Goal: Information Seeking & Learning: Find specific fact

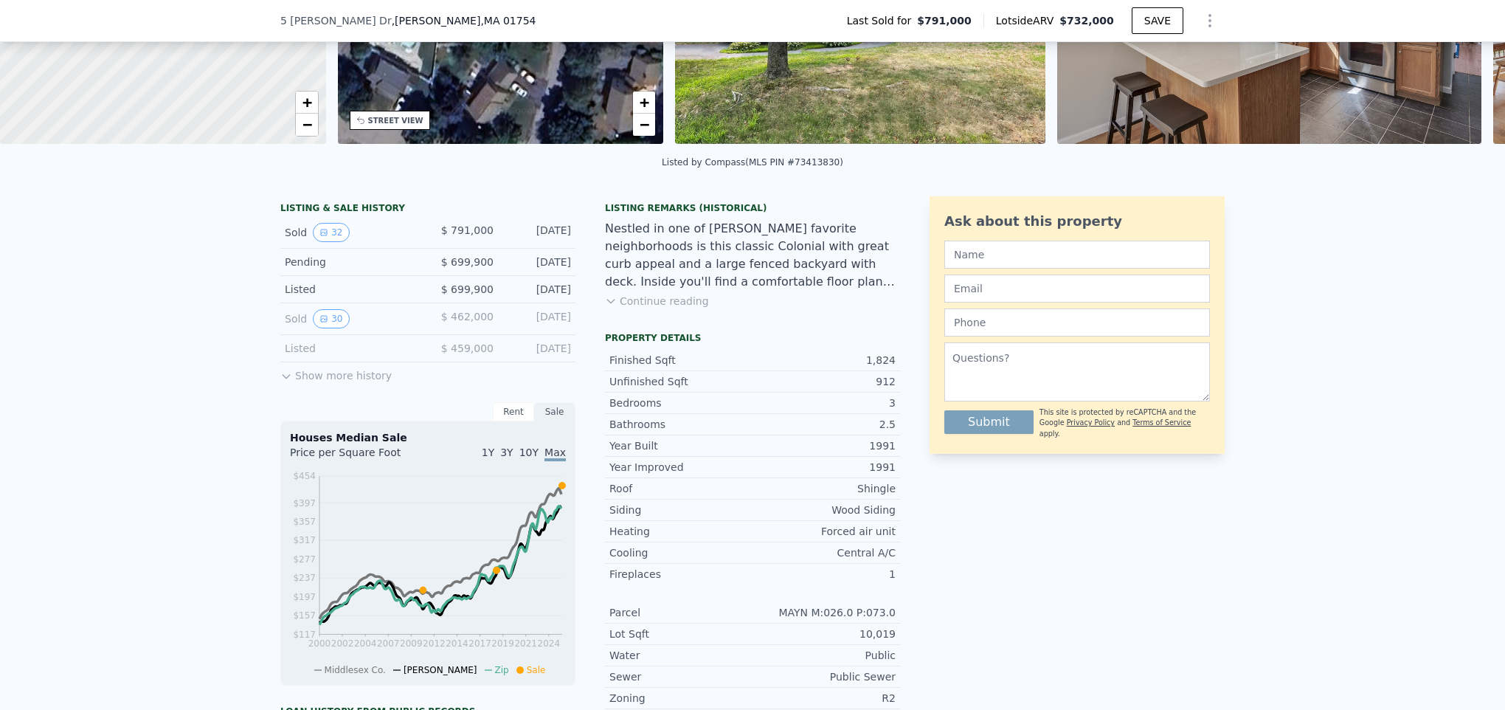
scroll to position [216, 0]
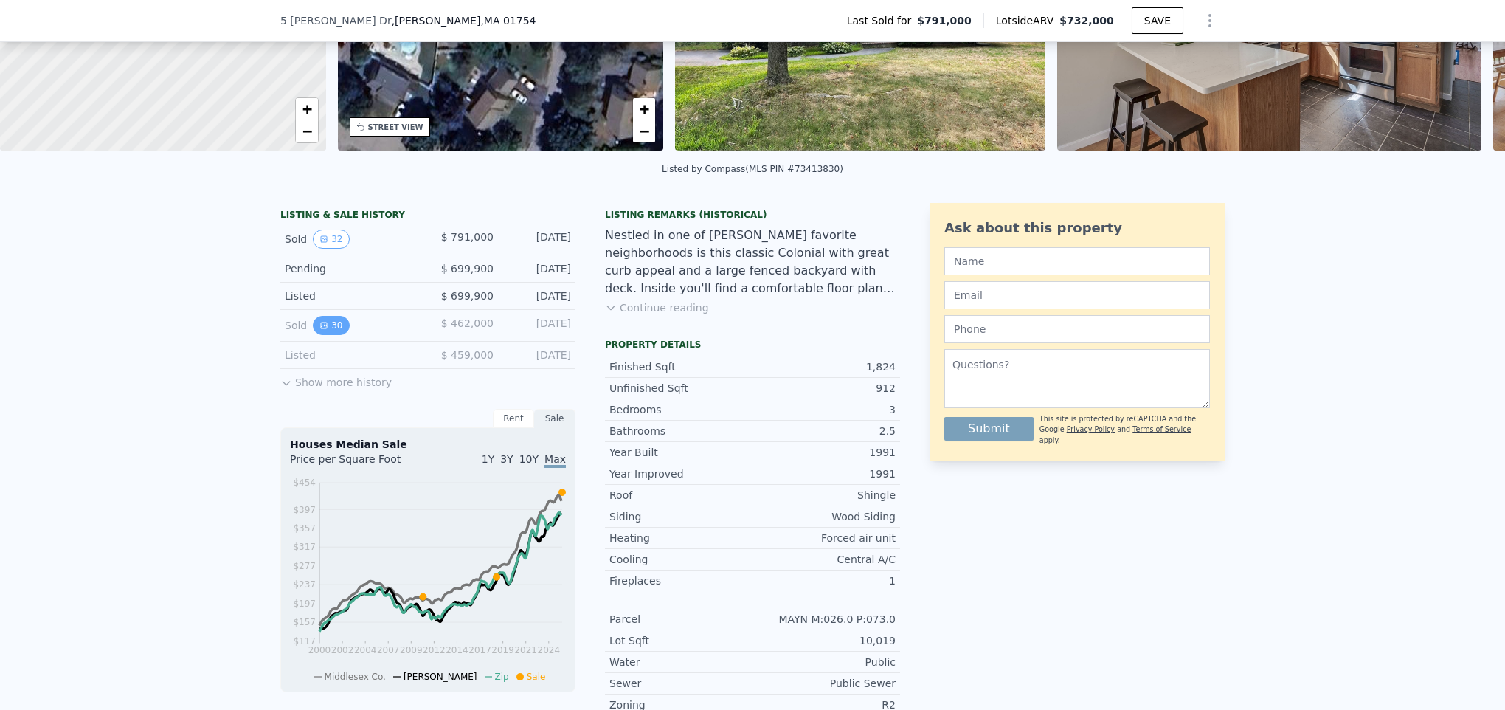
click at [319, 330] on icon "View historical data" at bounding box center [323, 325] width 9 height 9
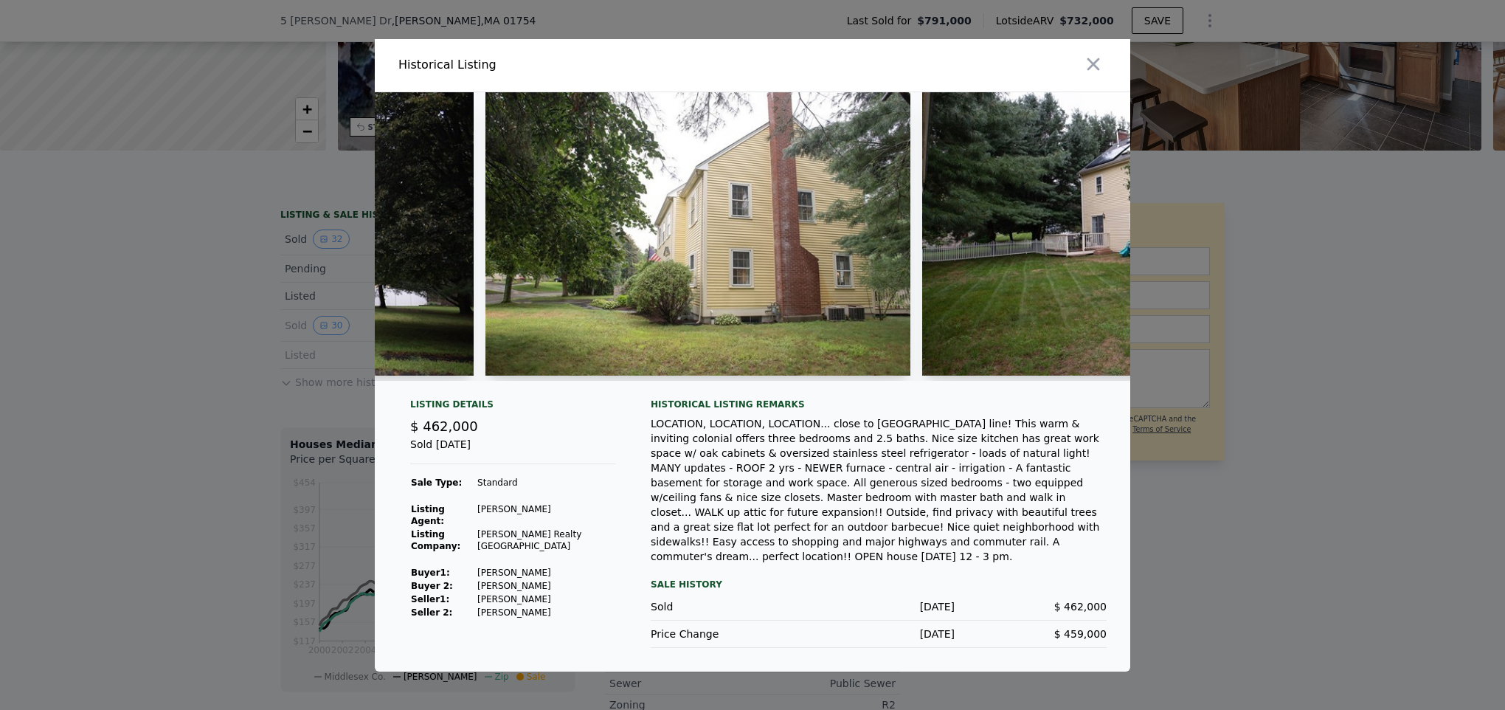
scroll to position [0, 0]
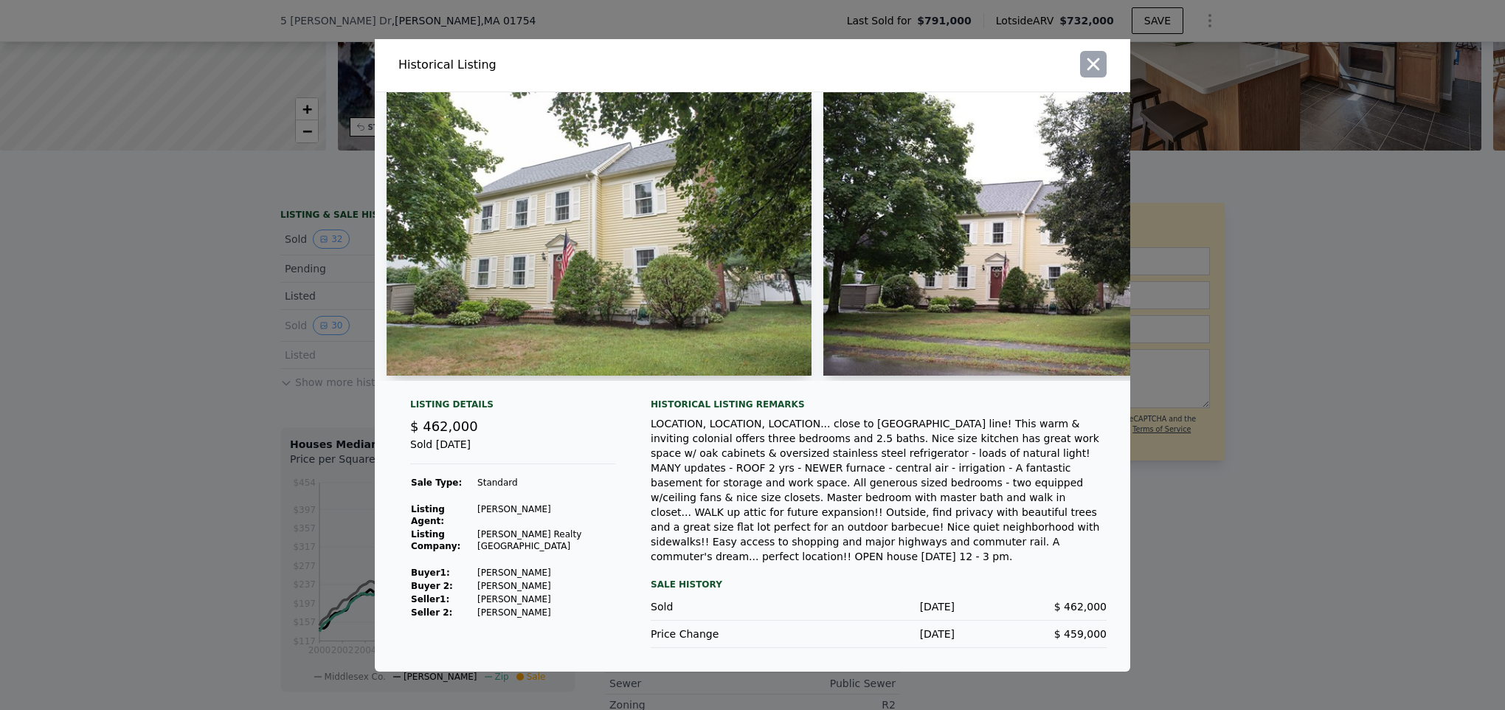
click at [1101, 75] on icon "button" at bounding box center [1093, 64] width 21 height 21
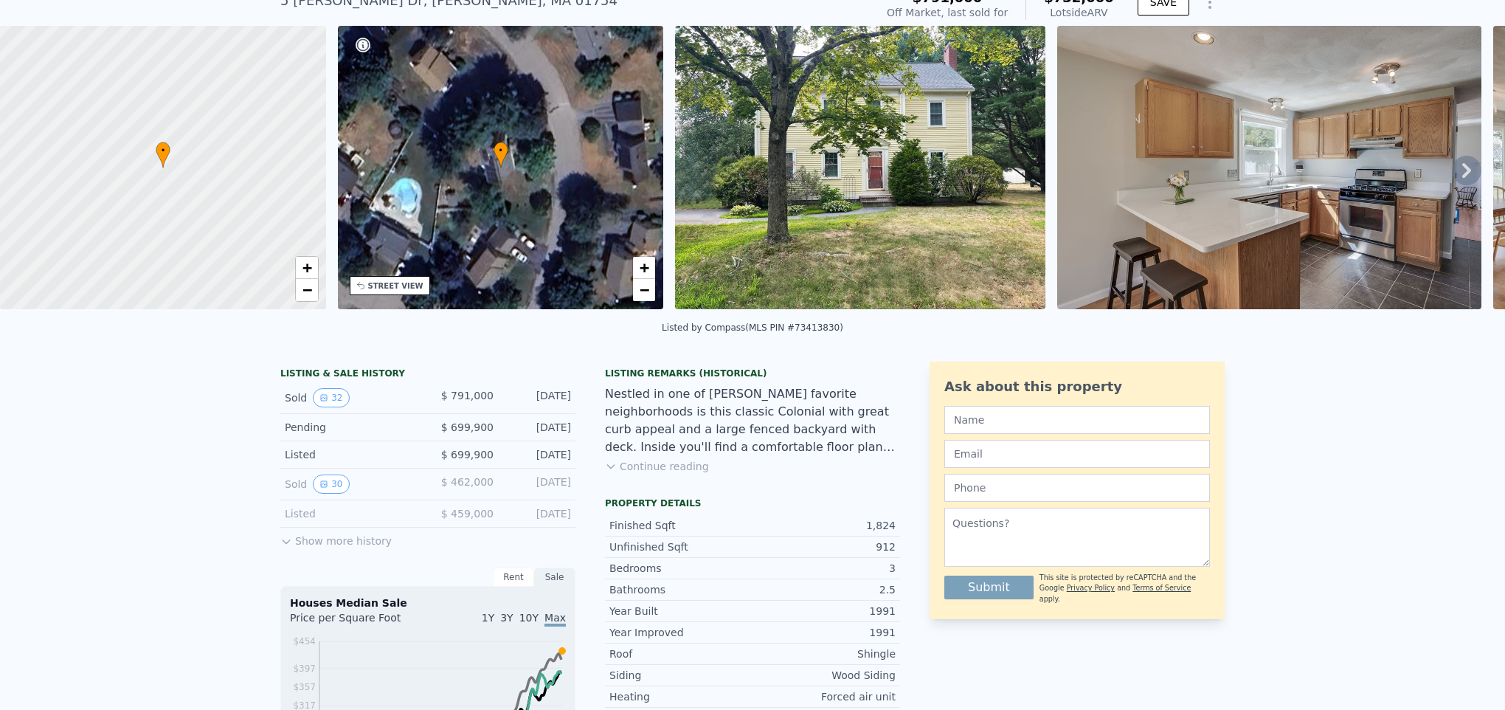
scroll to position [216, 0]
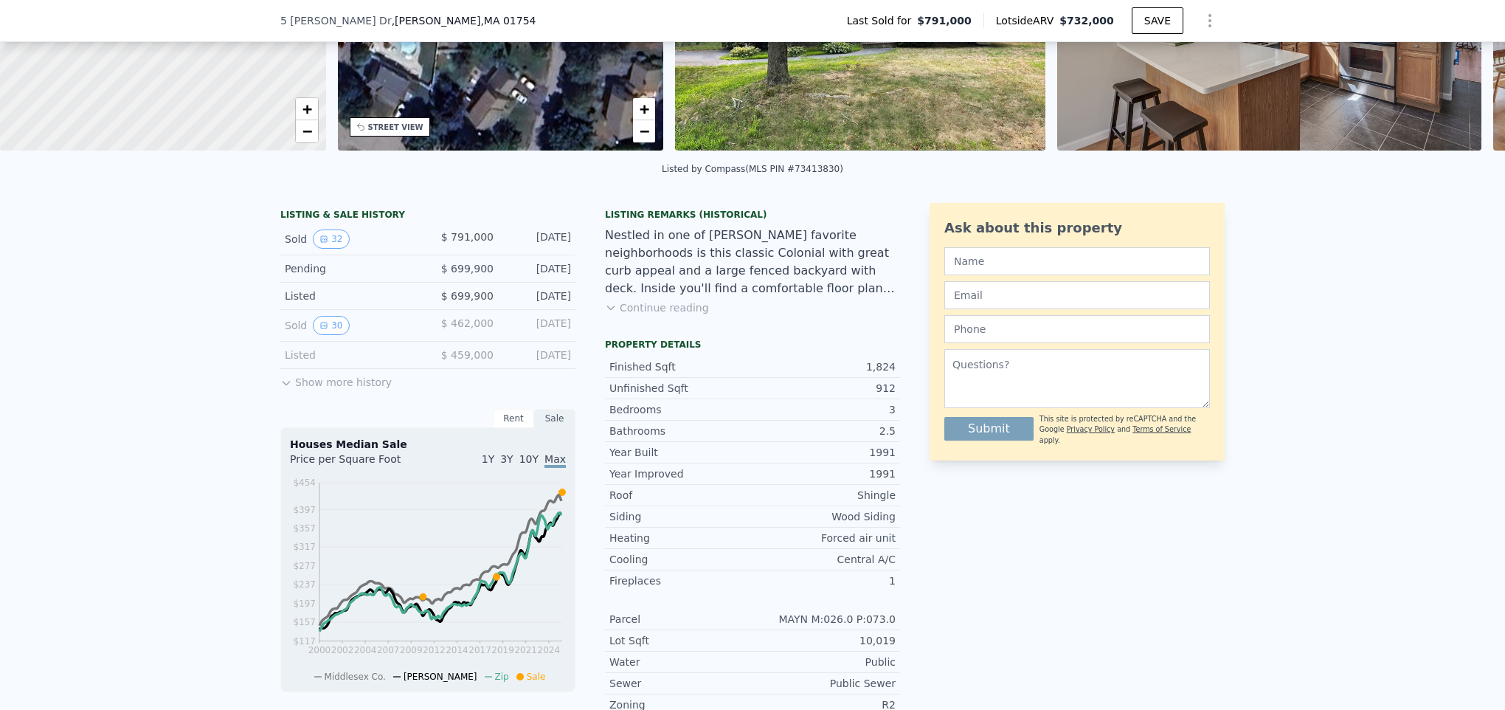
click at [325, 389] on button "Show more history" at bounding box center [335, 379] width 111 height 21
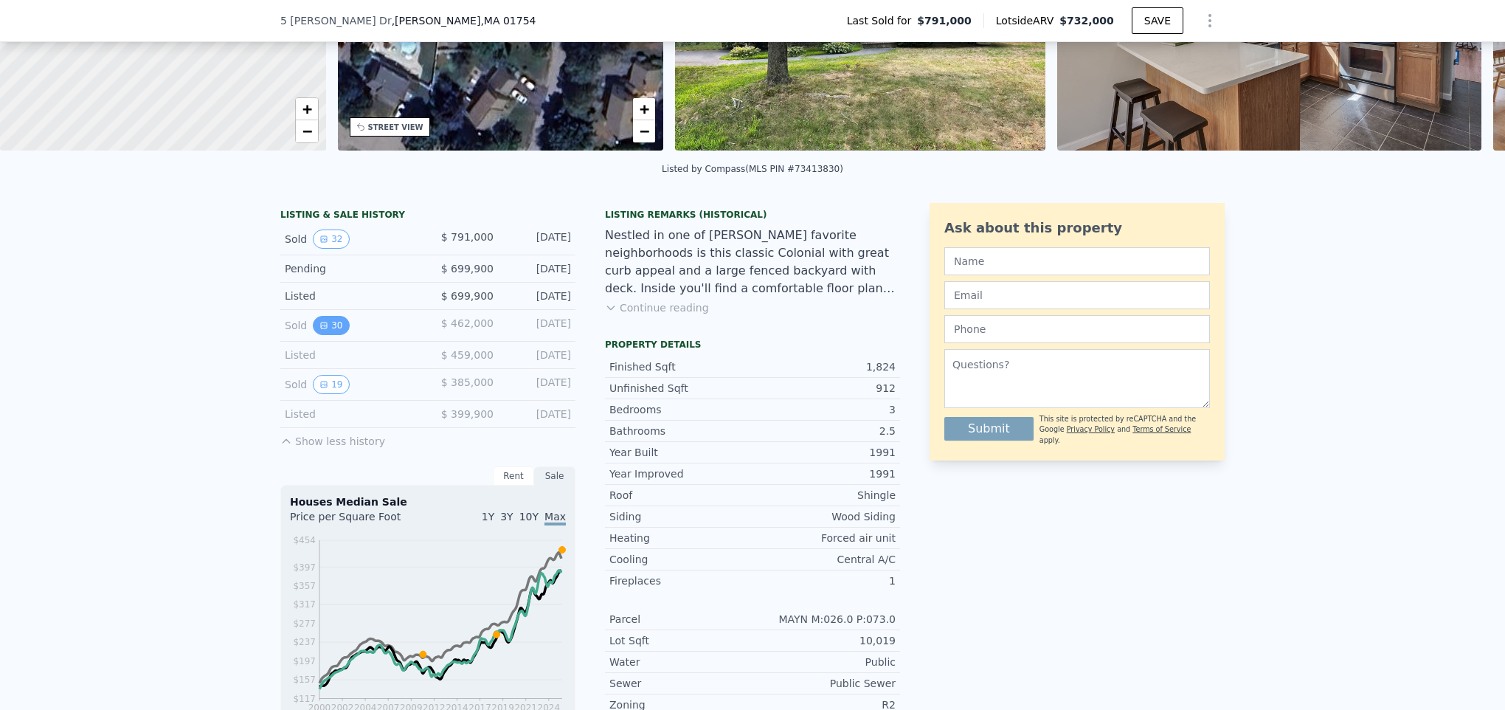
click at [328, 335] on button "30" at bounding box center [331, 325] width 36 height 19
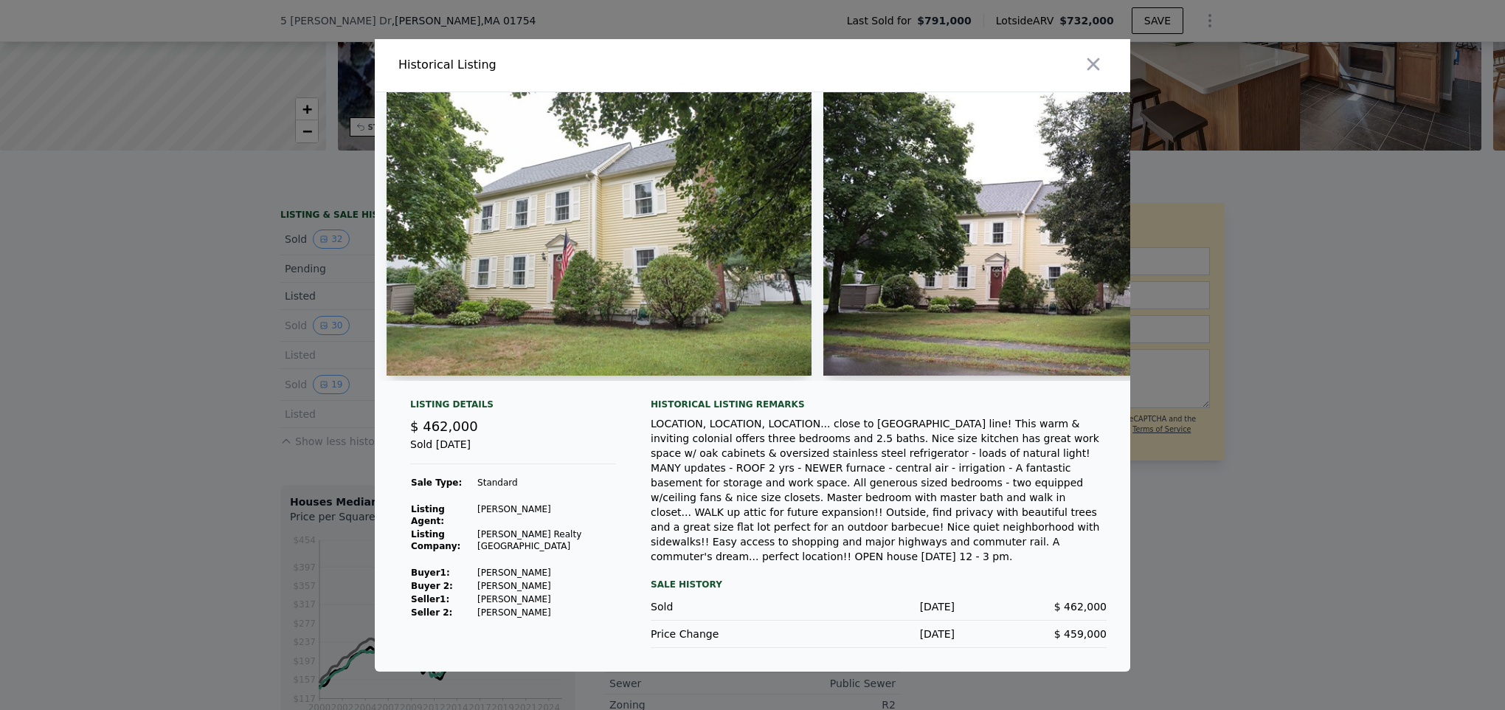
click at [499, 220] on img at bounding box center [599, 233] width 425 height 283
click at [599, 253] on img at bounding box center [599, 233] width 425 height 283
drag, startPoint x: 597, startPoint y: 271, endPoint x: 682, endPoint y: 66, distance: 222.2
click at [682, 66] on div "Historical Listing" at bounding box center [572, 65] width 348 height 18
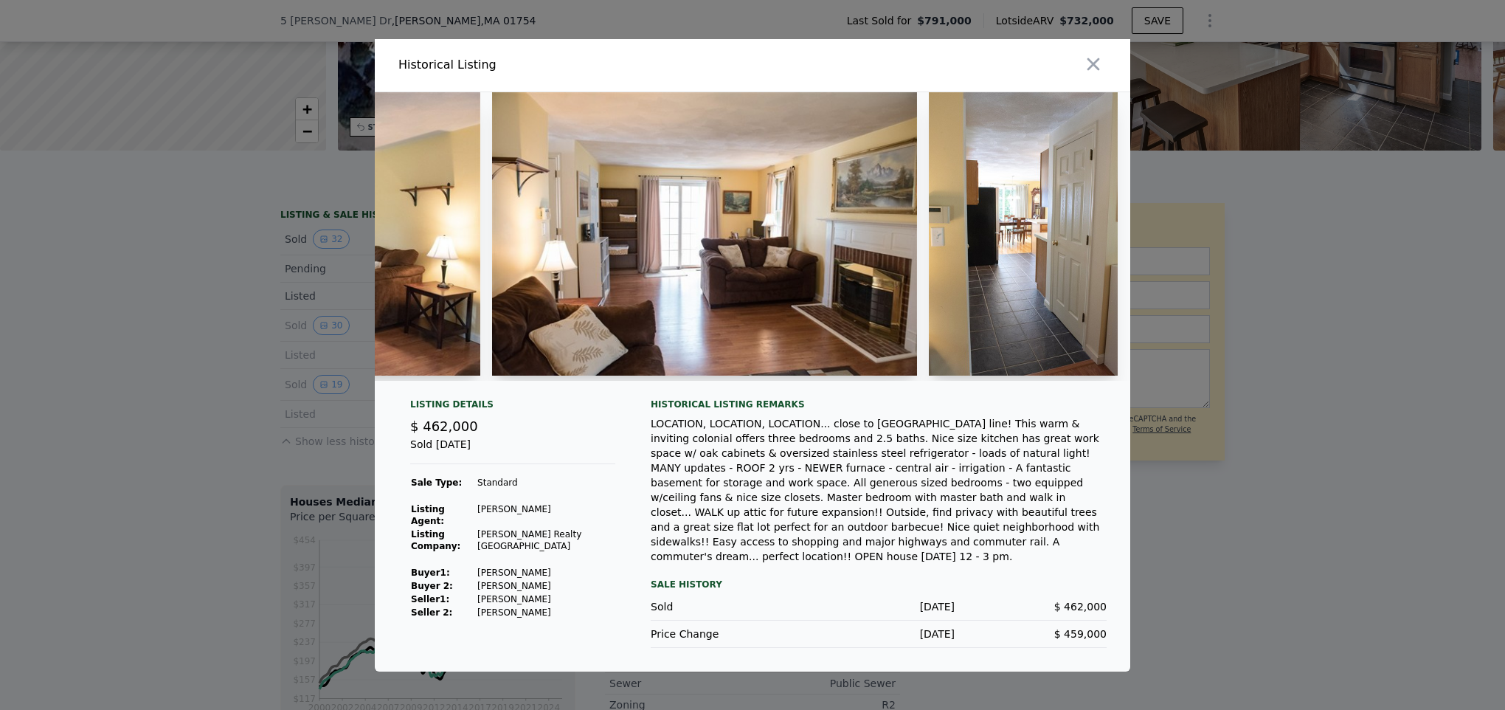
scroll to position [0, 5603]
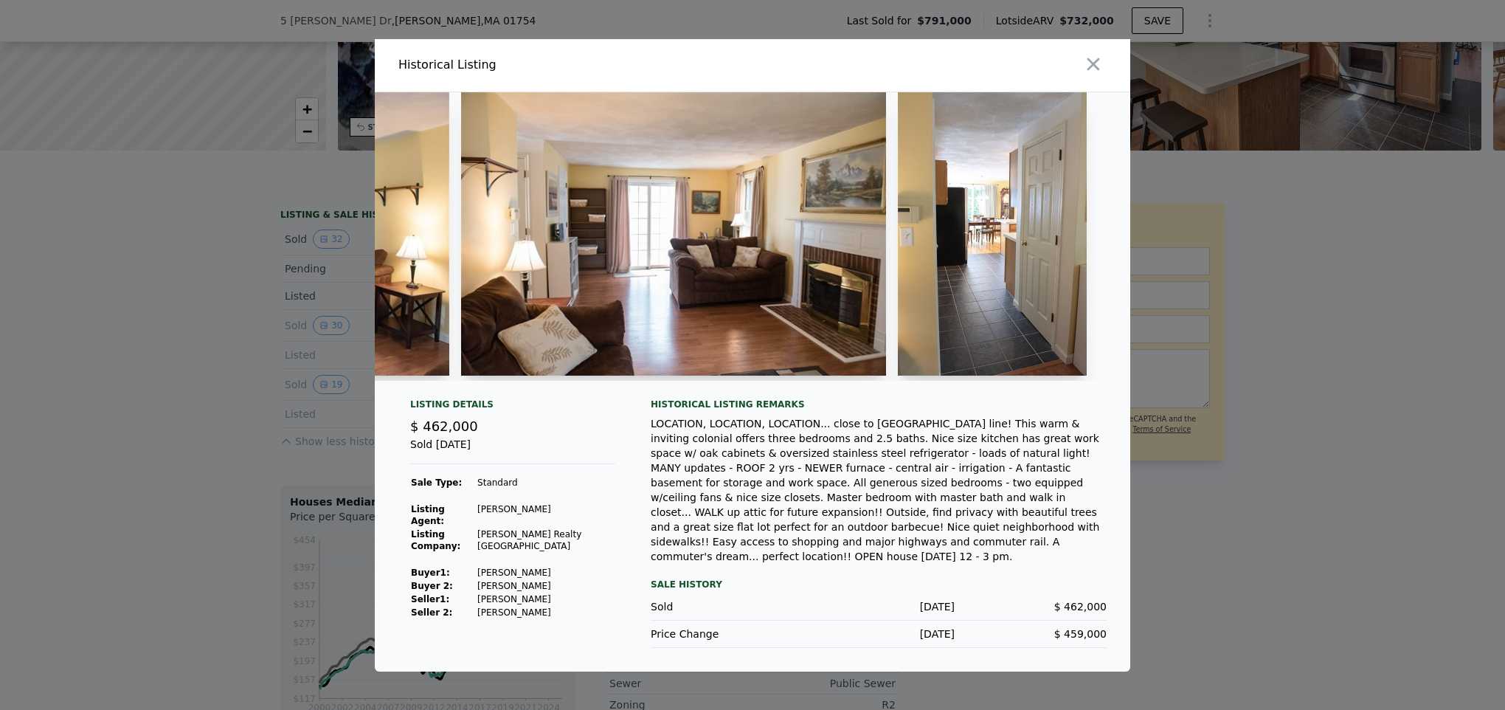
drag, startPoint x: 832, startPoint y: 388, endPoint x: 851, endPoint y: 384, distance: 18.8
click at [851, 381] on div at bounding box center [673, 236] width 425 height 288
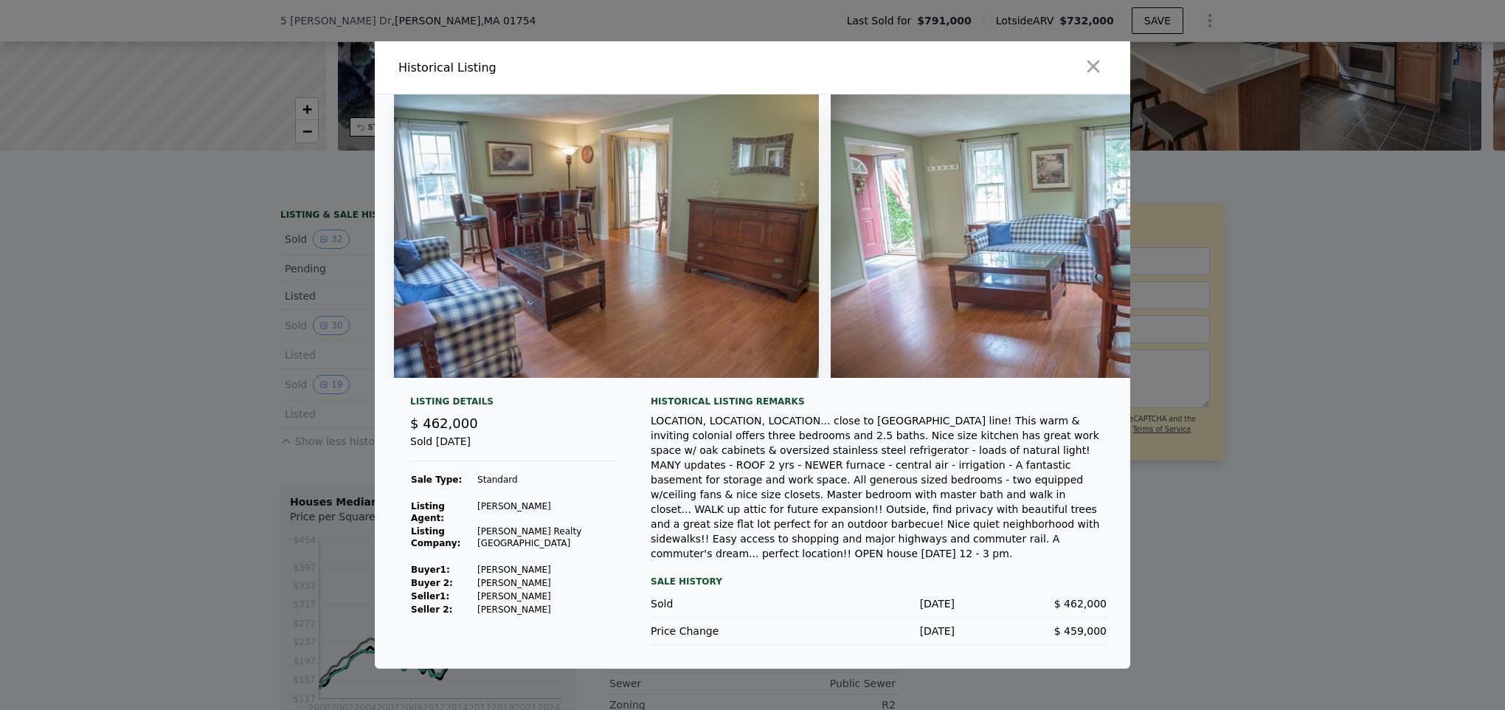
scroll to position [0, 11615]
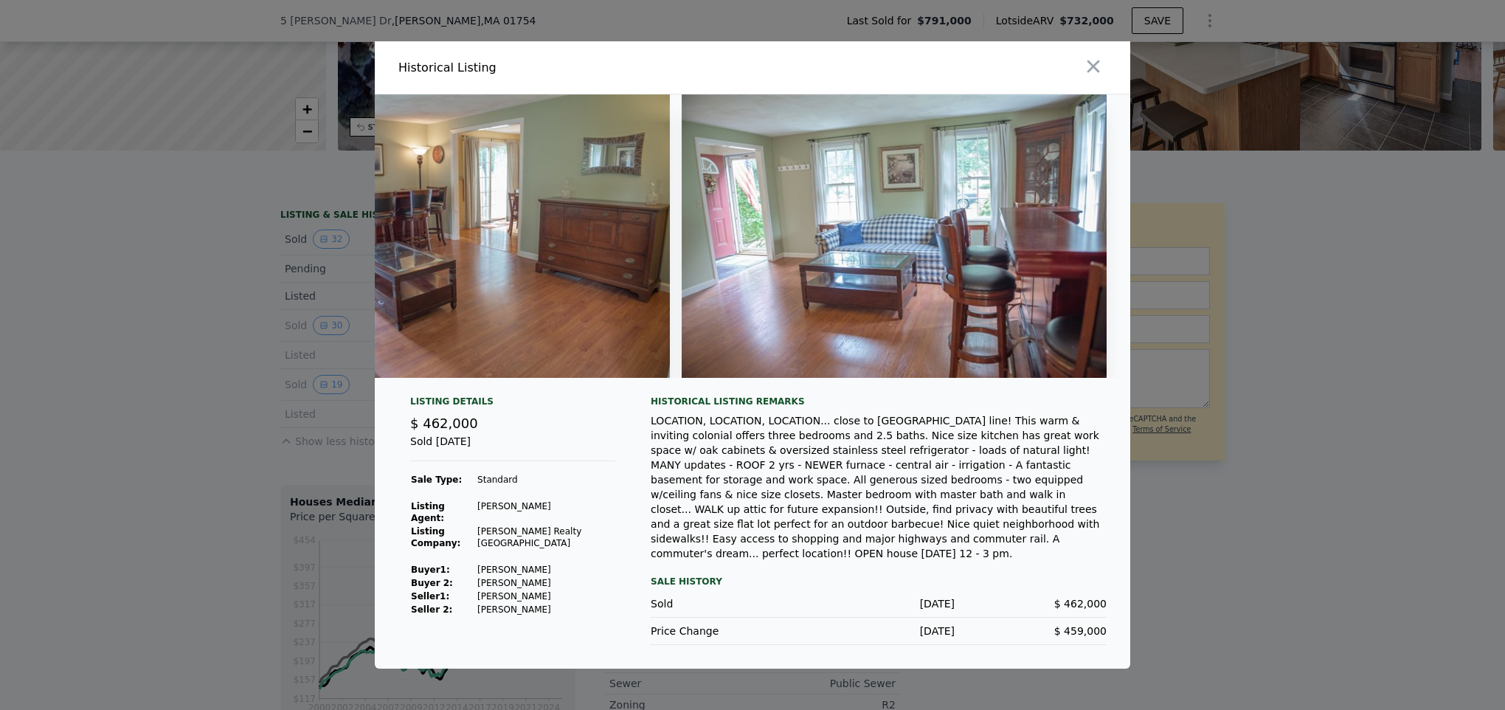
click at [173, 245] on div at bounding box center [752, 355] width 1505 height 710
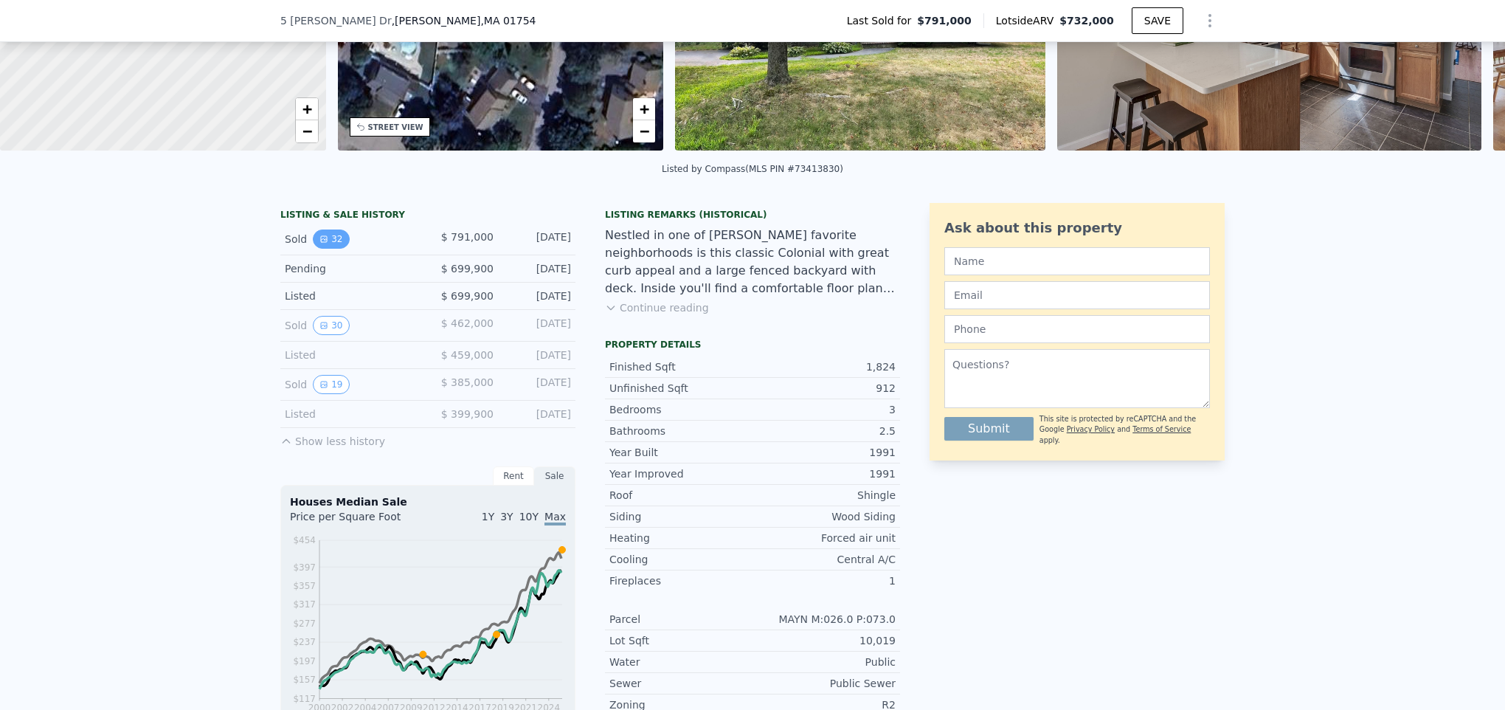
click at [325, 249] on button "32" at bounding box center [331, 238] width 36 height 19
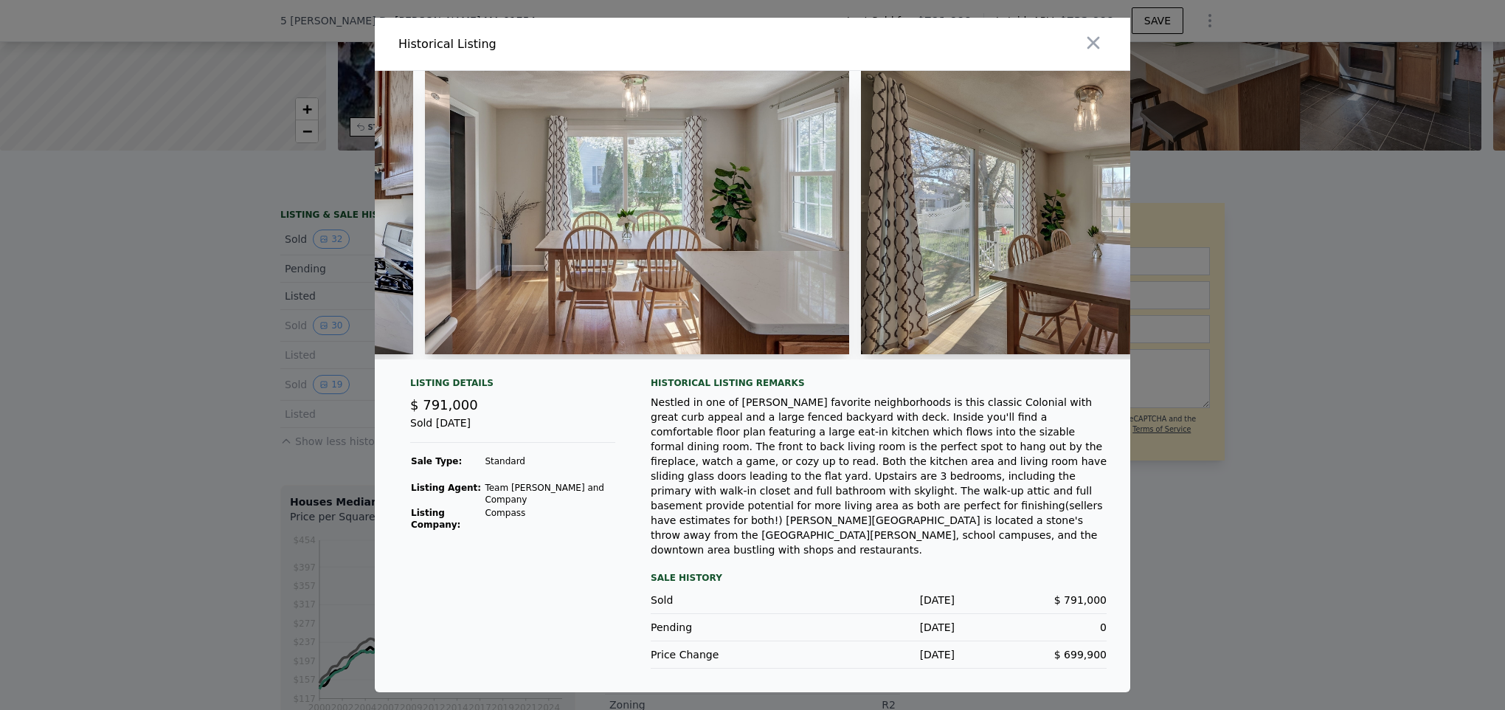
scroll to position [0, 636]
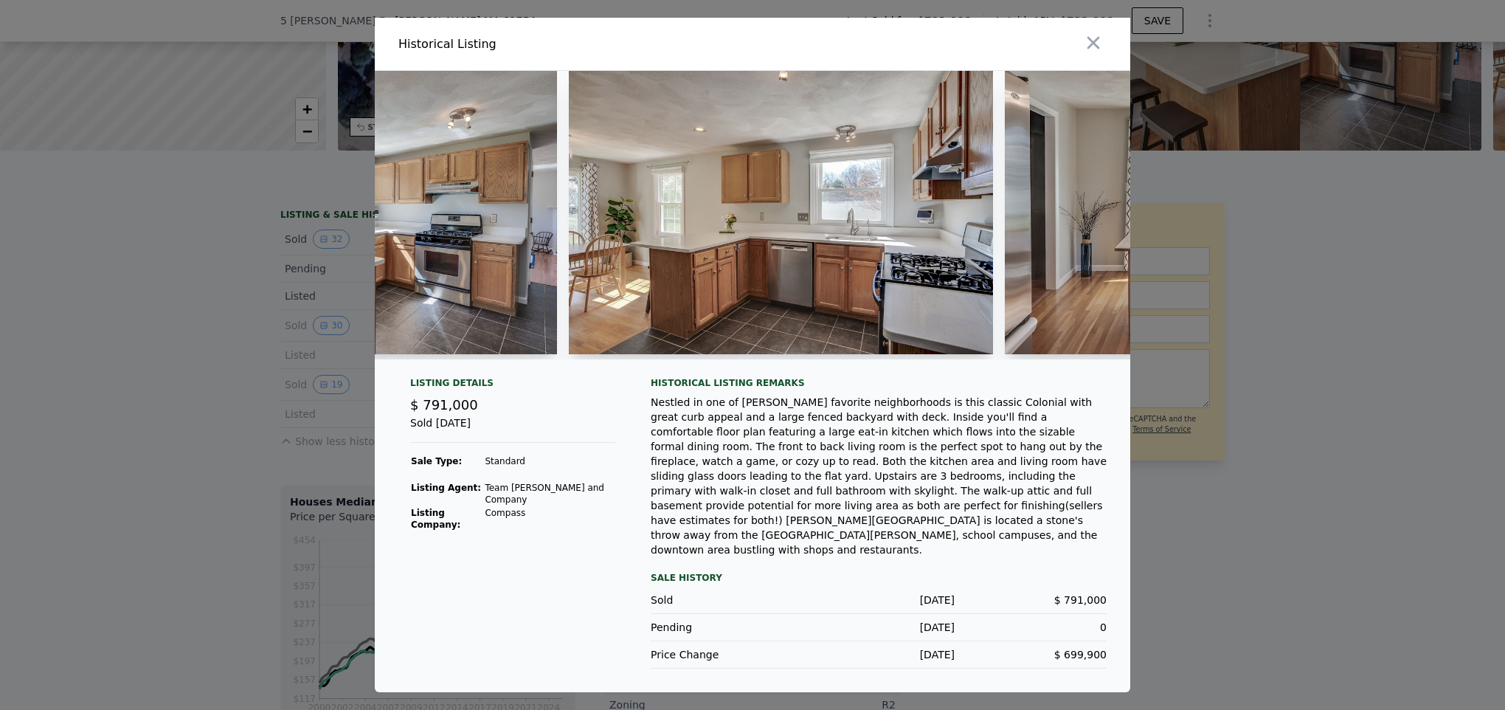
click at [809, 307] on img at bounding box center [781, 212] width 424 height 283
drag, startPoint x: 786, startPoint y: 38, endPoint x: 617, endPoint y: 74, distance: 172.6
click at [617, 71] on div "Historical Listing" at bounding box center [752, 44] width 755 height 53
click at [758, 320] on img at bounding box center [781, 212] width 424 height 283
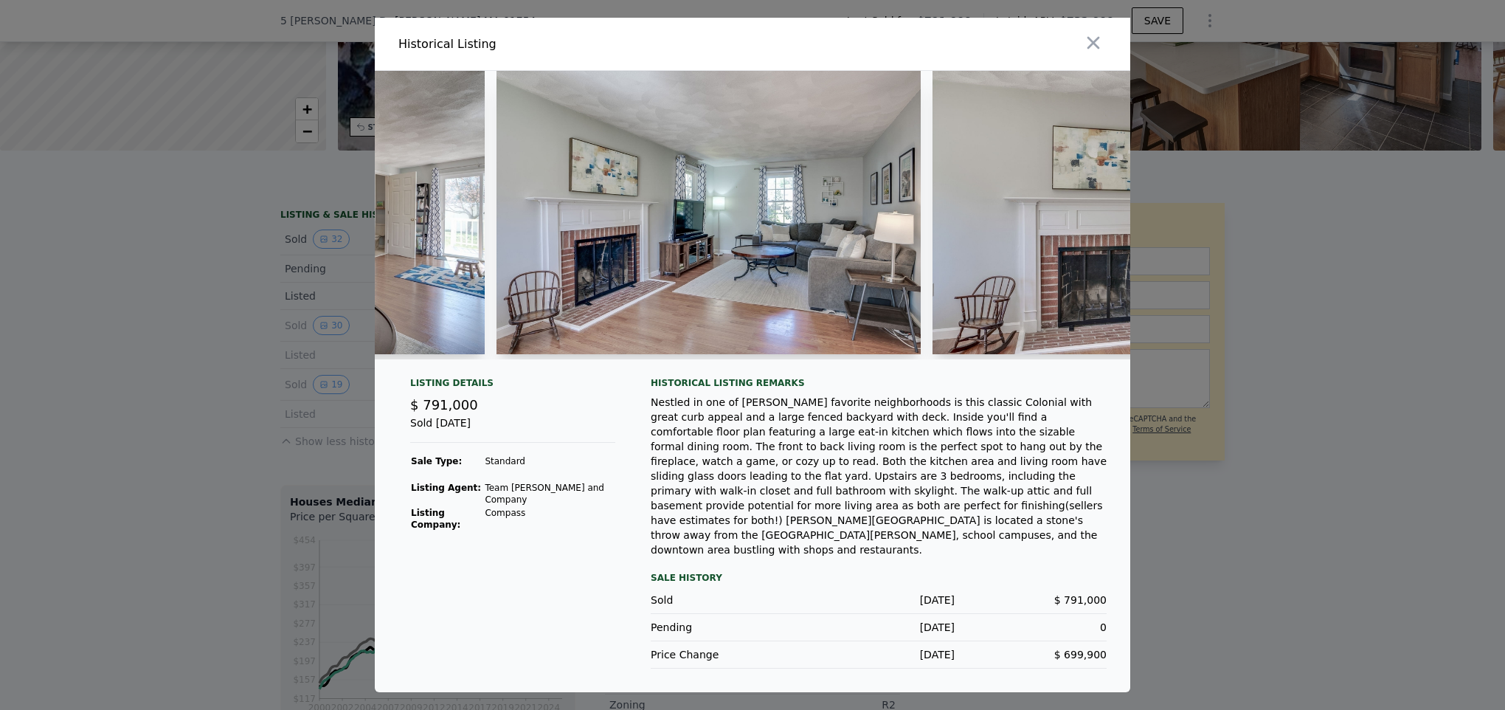
scroll to position [0, 4643]
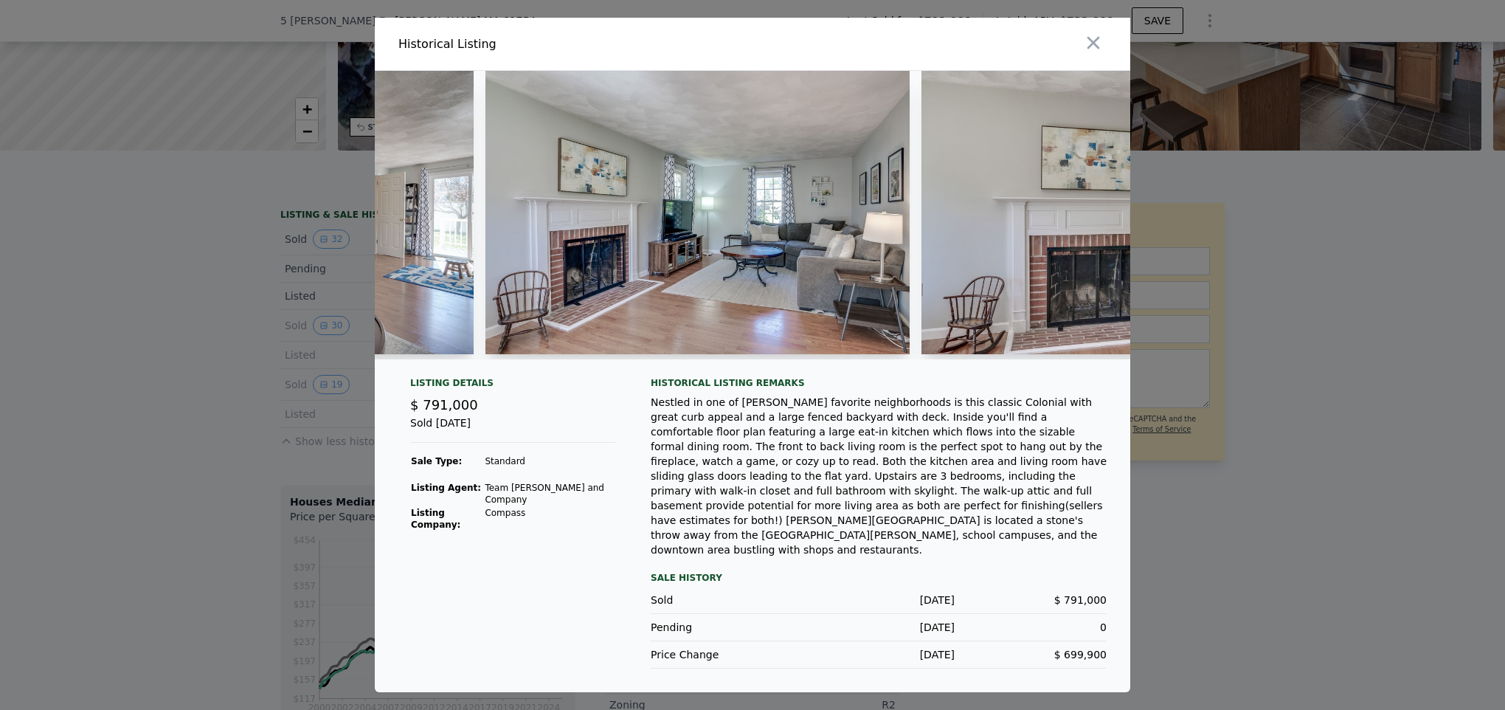
click at [210, 448] on div at bounding box center [752, 355] width 1505 height 710
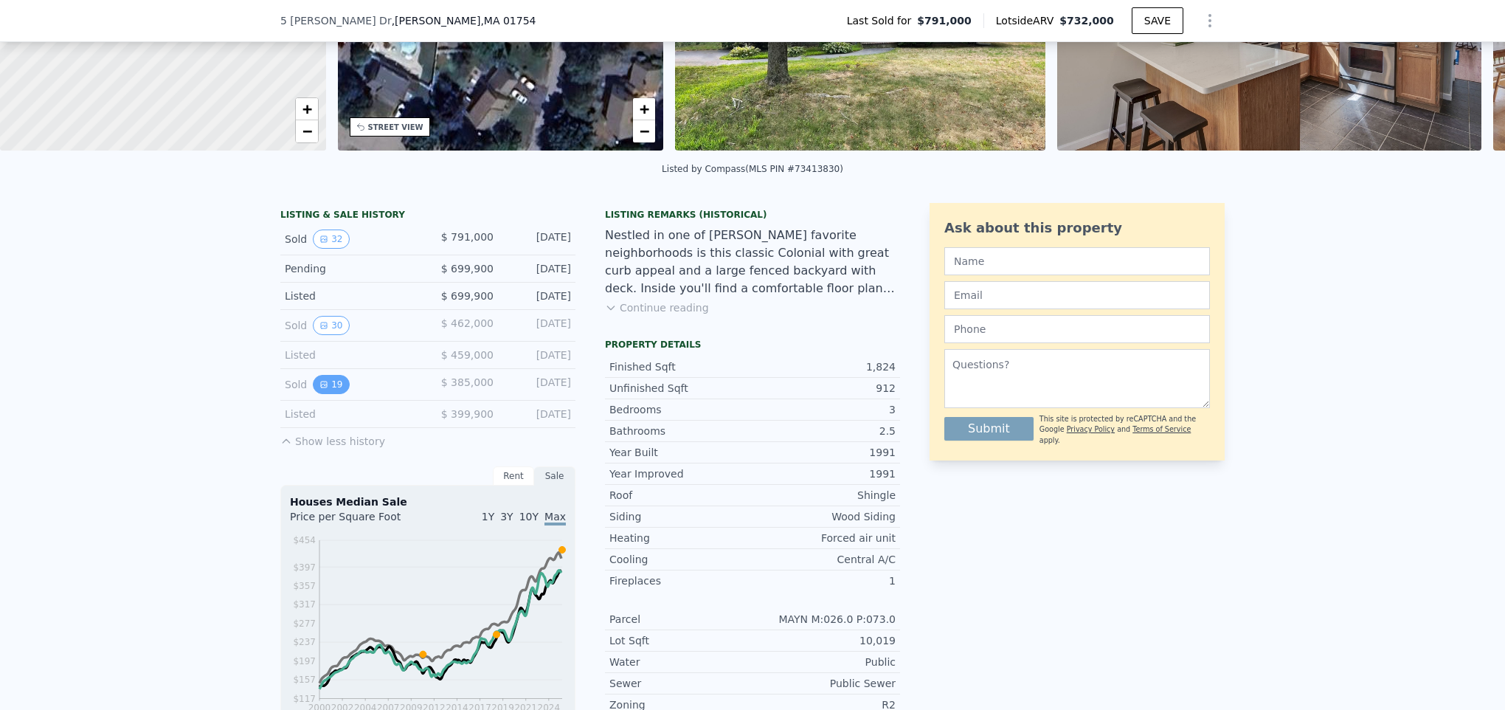
click at [314, 387] on button "19" at bounding box center [331, 384] width 36 height 19
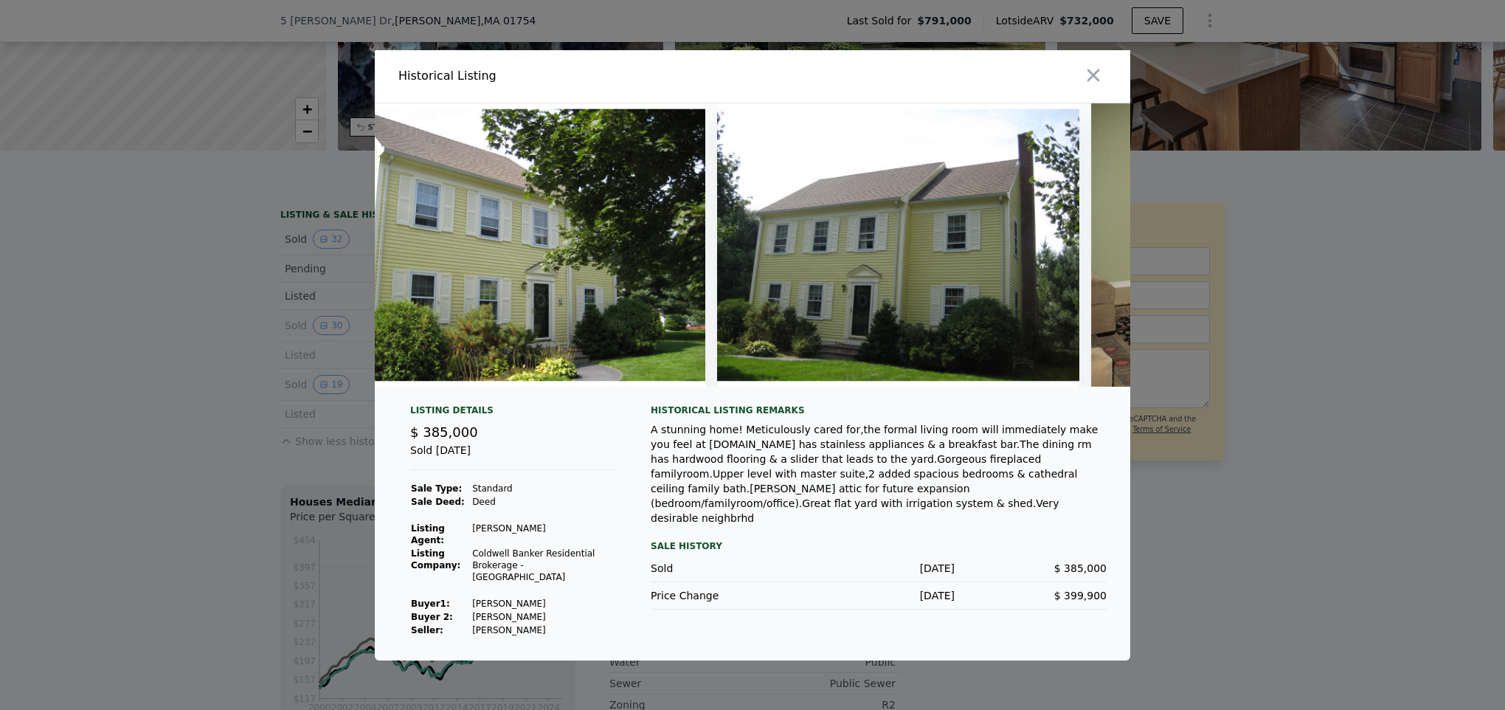
scroll to position [0, 0]
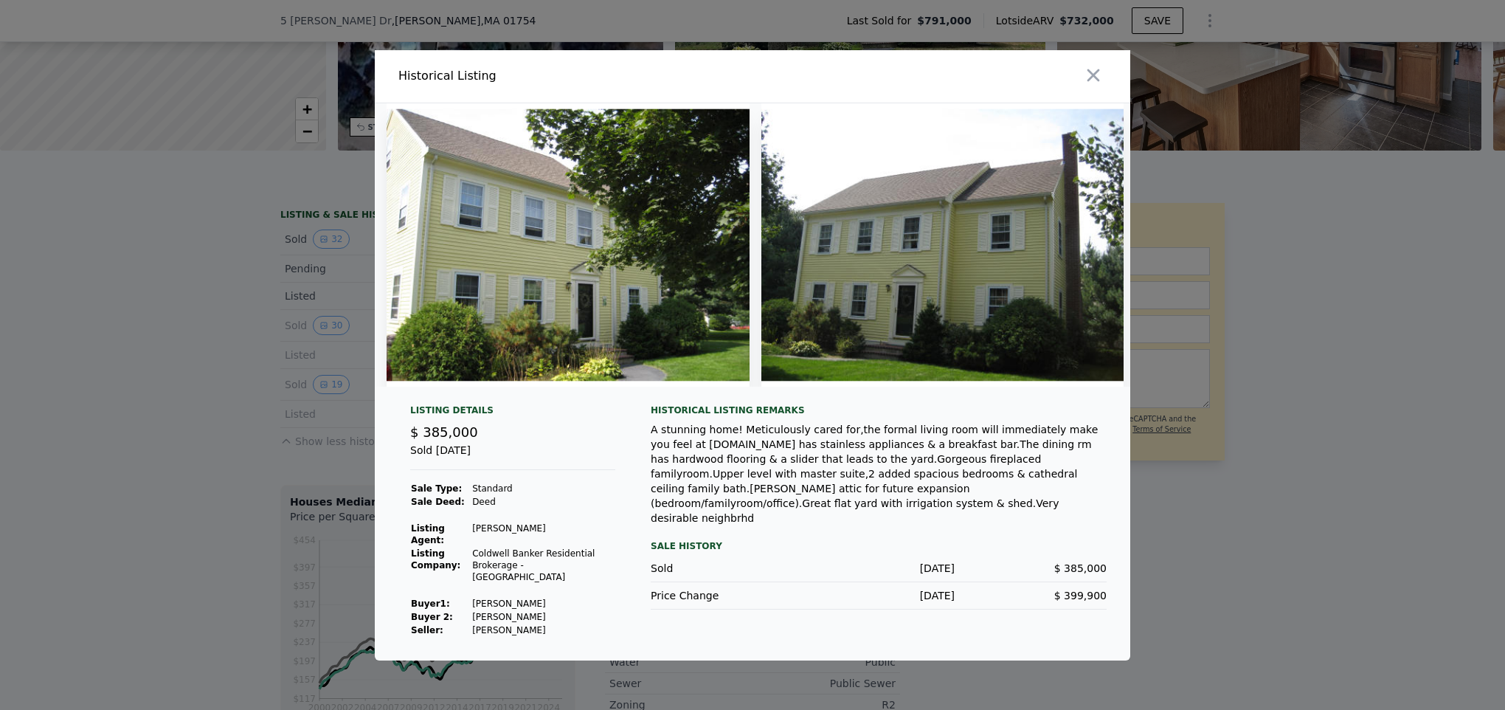
click at [127, 535] on div at bounding box center [752, 355] width 1505 height 710
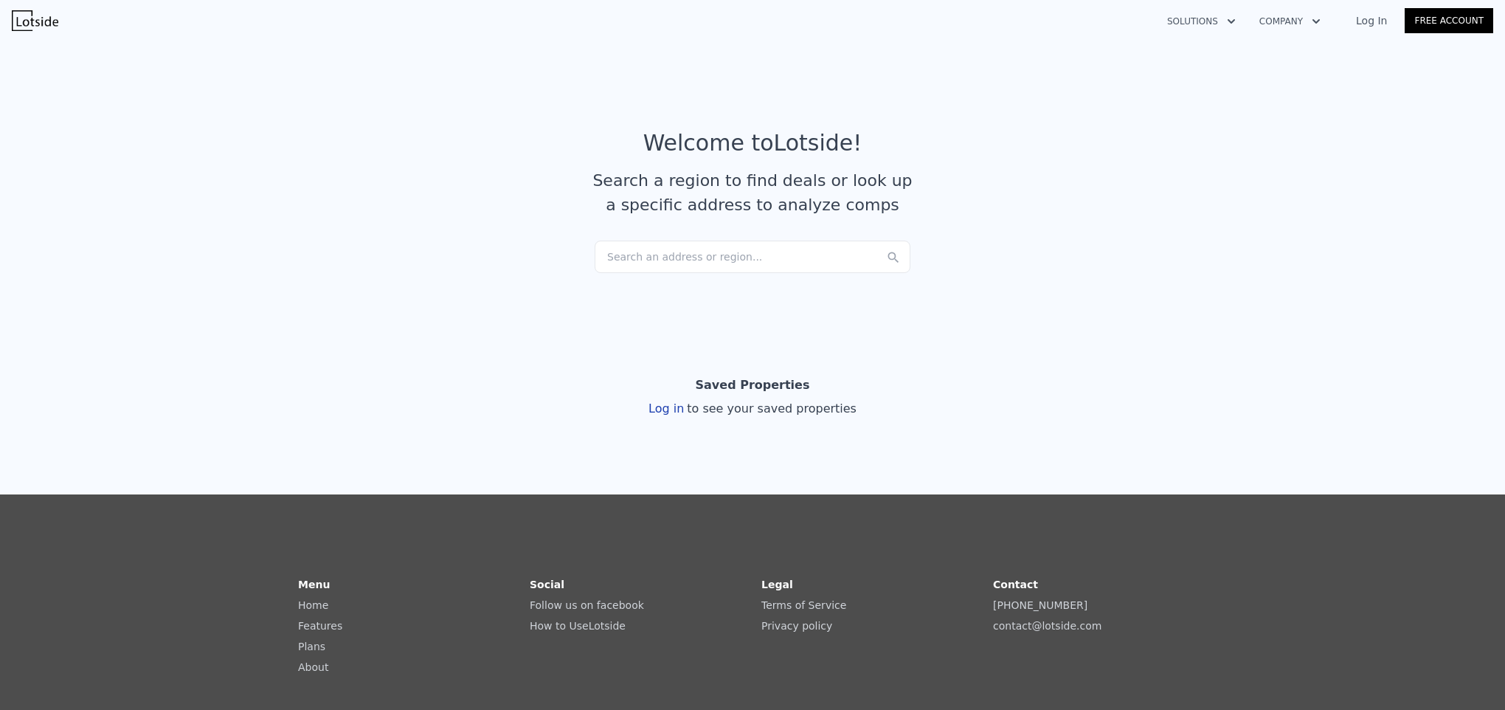
click at [750, 262] on div "Search an address or region..." at bounding box center [753, 257] width 316 height 32
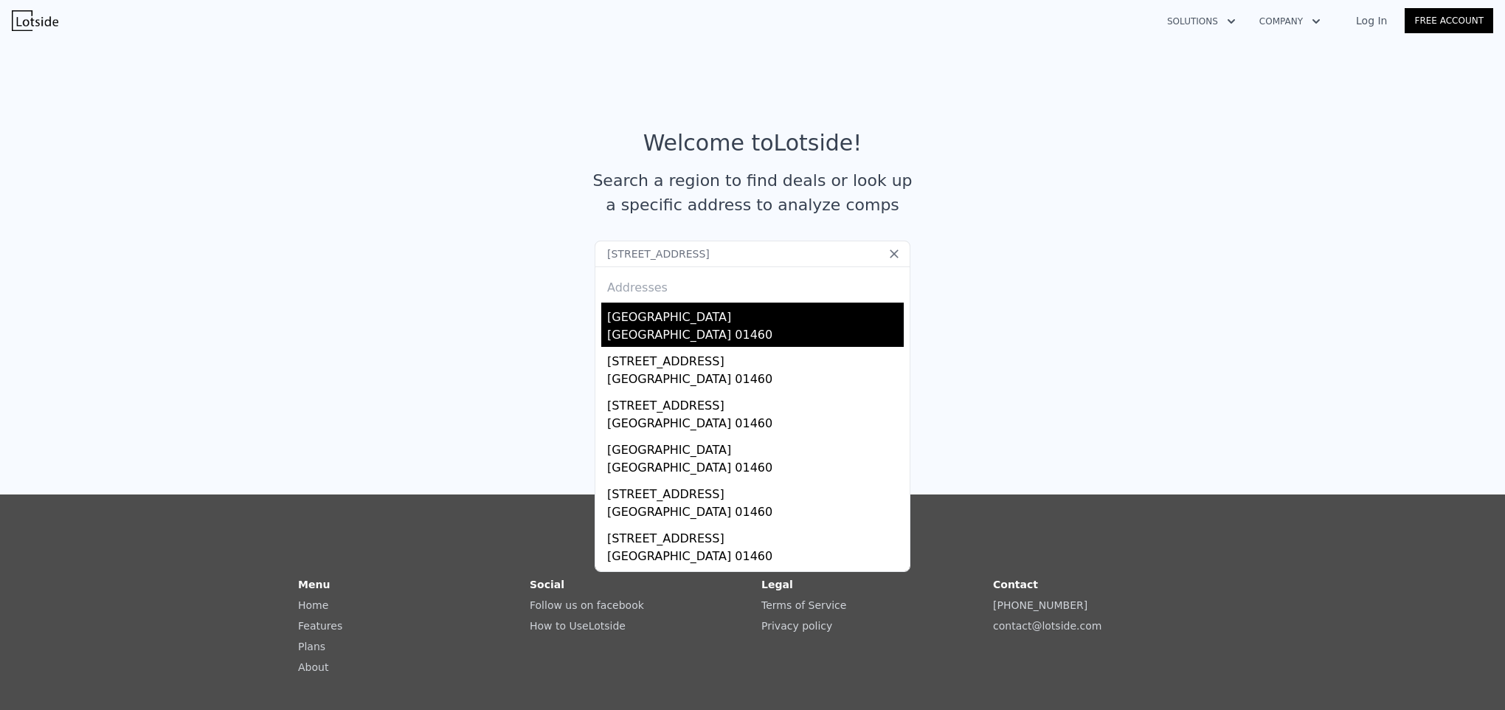
type input "27 surrey road, littleton"
click at [684, 328] on div "Littleton Common, MA 01460" at bounding box center [755, 336] width 297 height 21
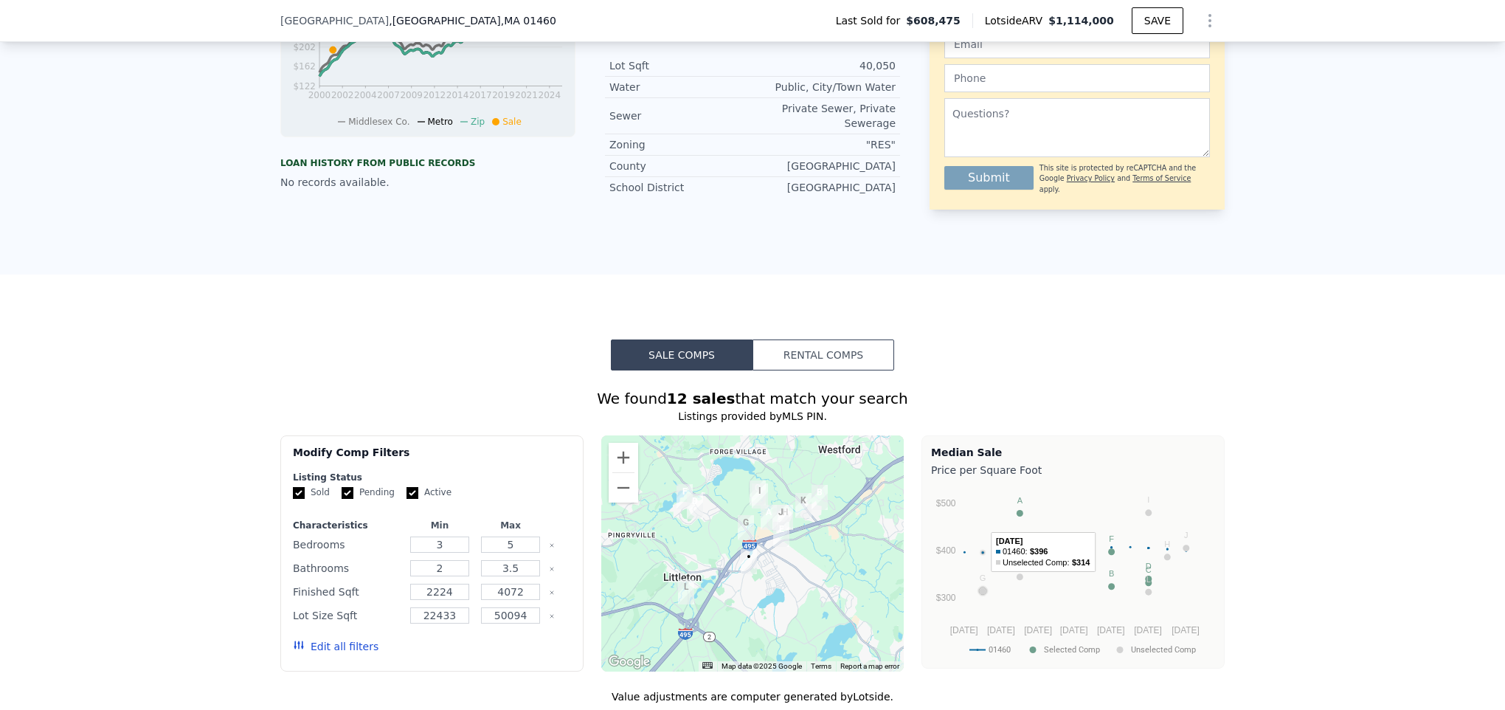
scroll to position [216, 0]
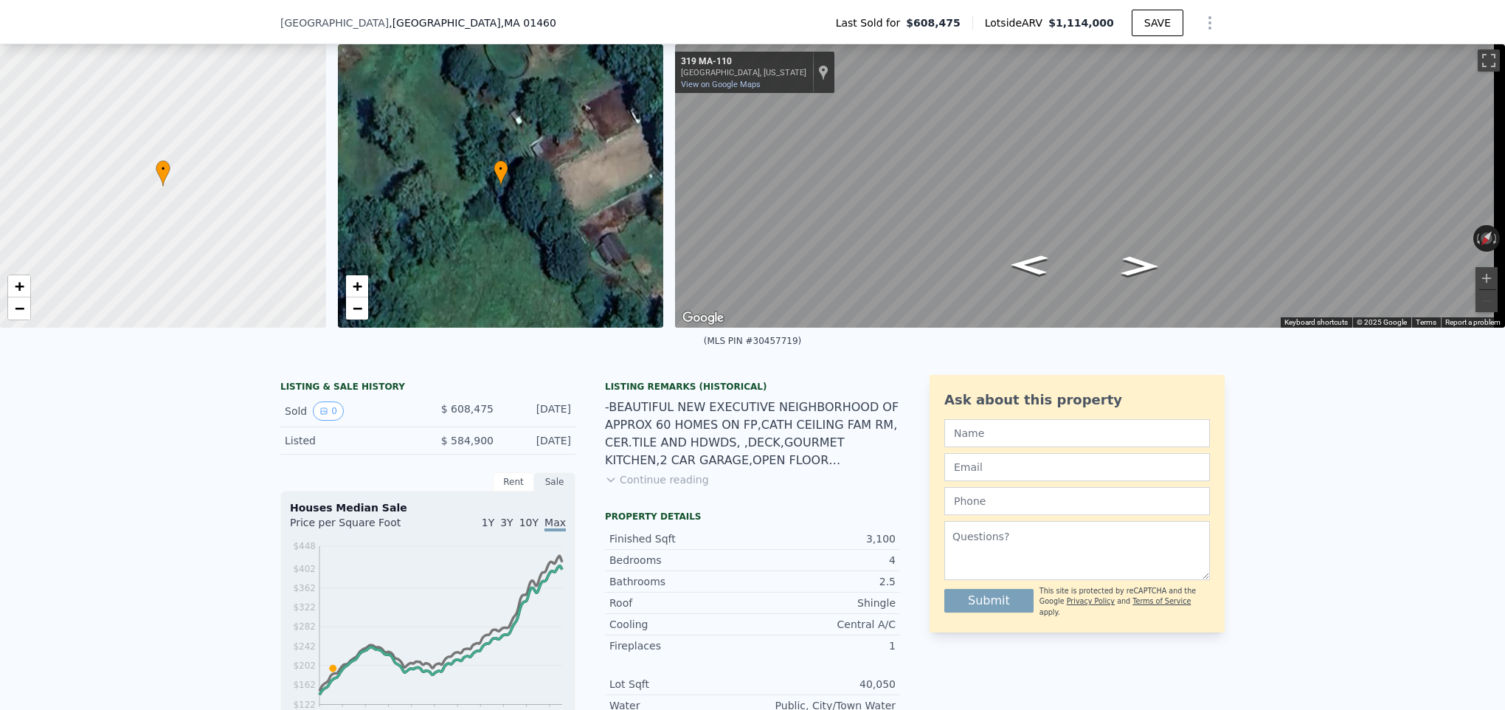
scroll to position [142, 0]
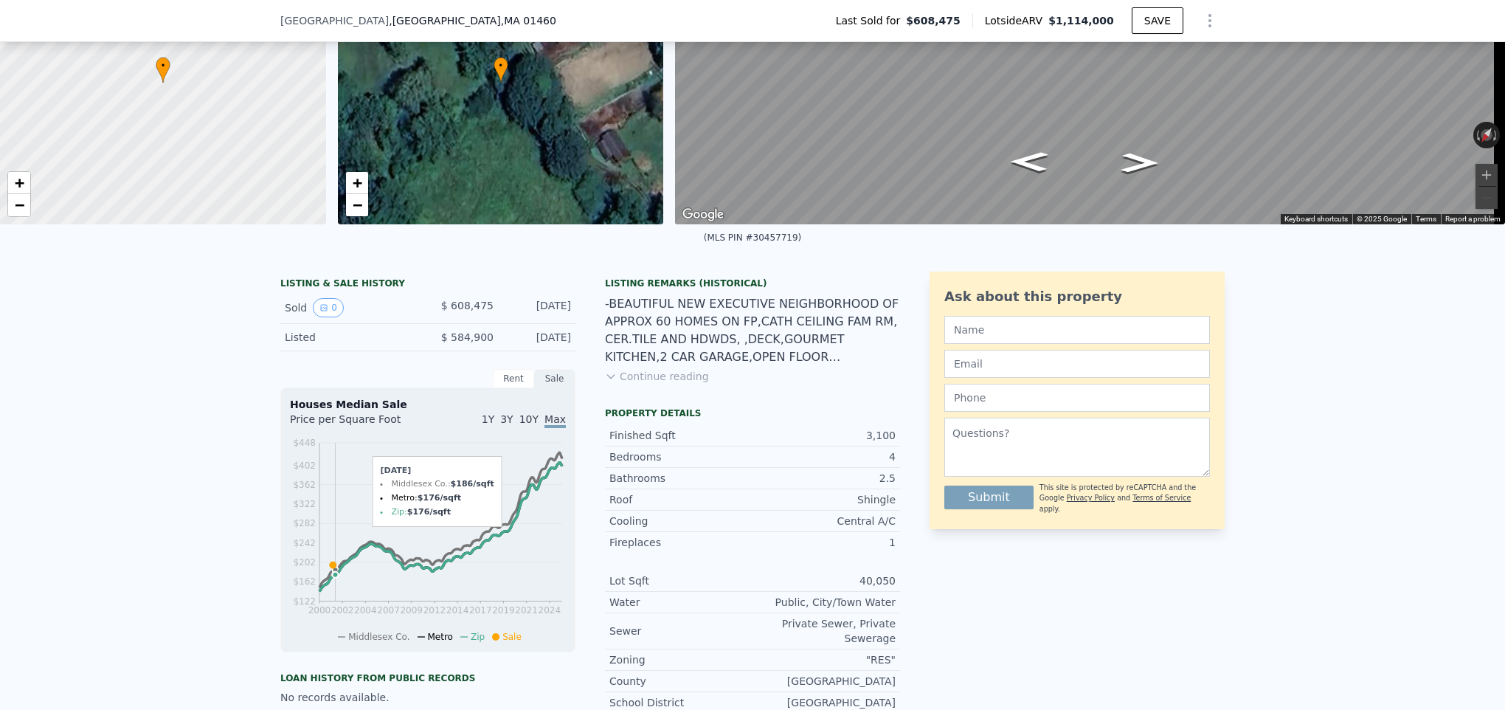
click at [330, 568] on icon at bounding box center [333, 564] width 7 height 7
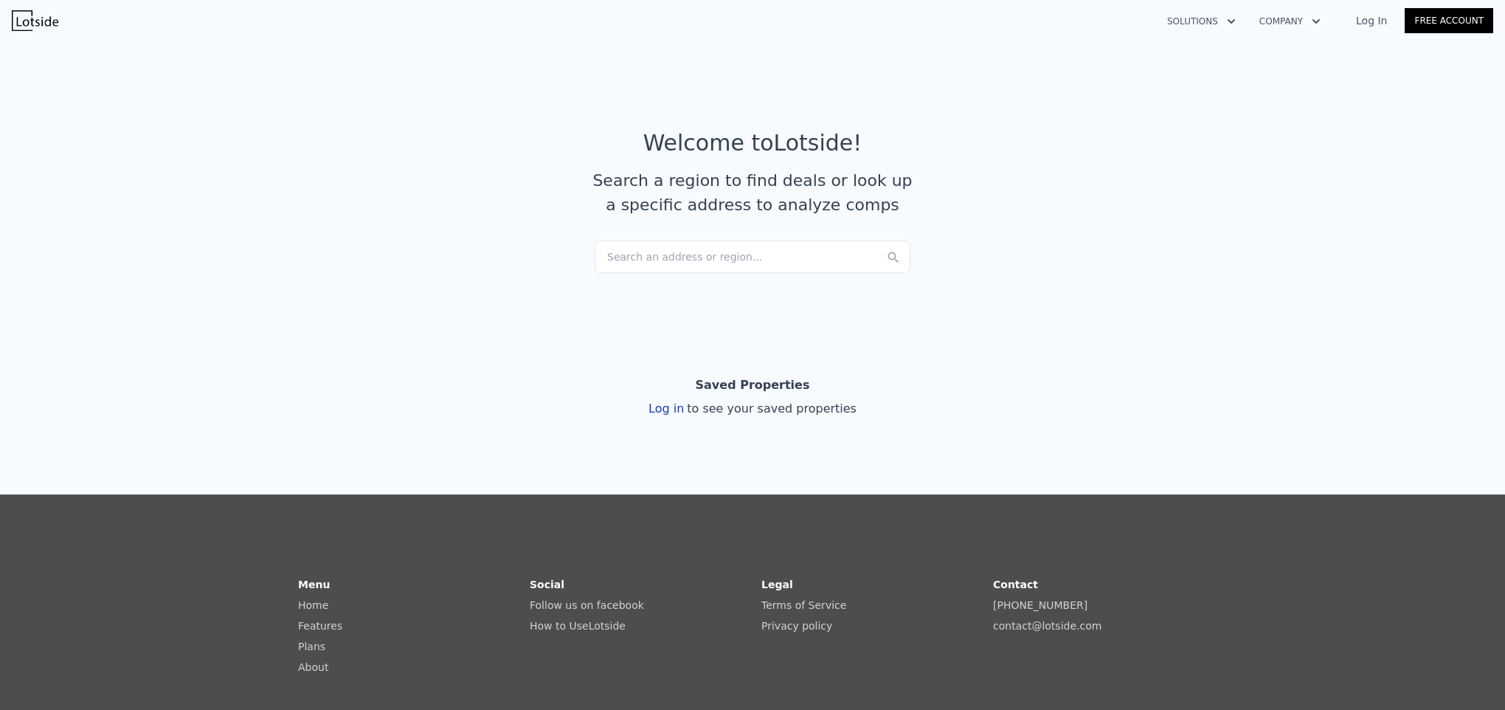
click at [747, 244] on div "Search an address or region..." at bounding box center [753, 257] width 316 height 32
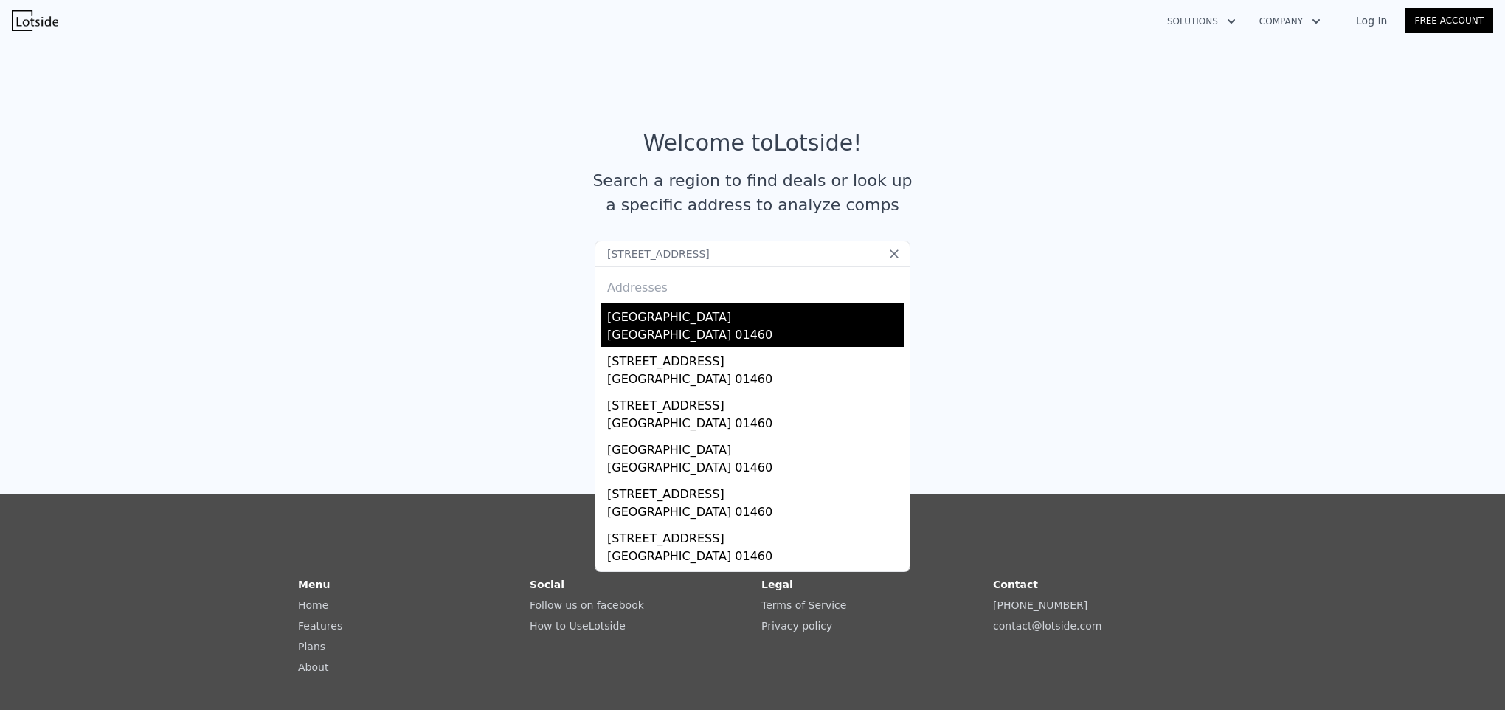
type input "27 surrey road, littleton ma"
click at [677, 322] on div "Lot53 Surrey Road" at bounding box center [755, 314] width 297 height 24
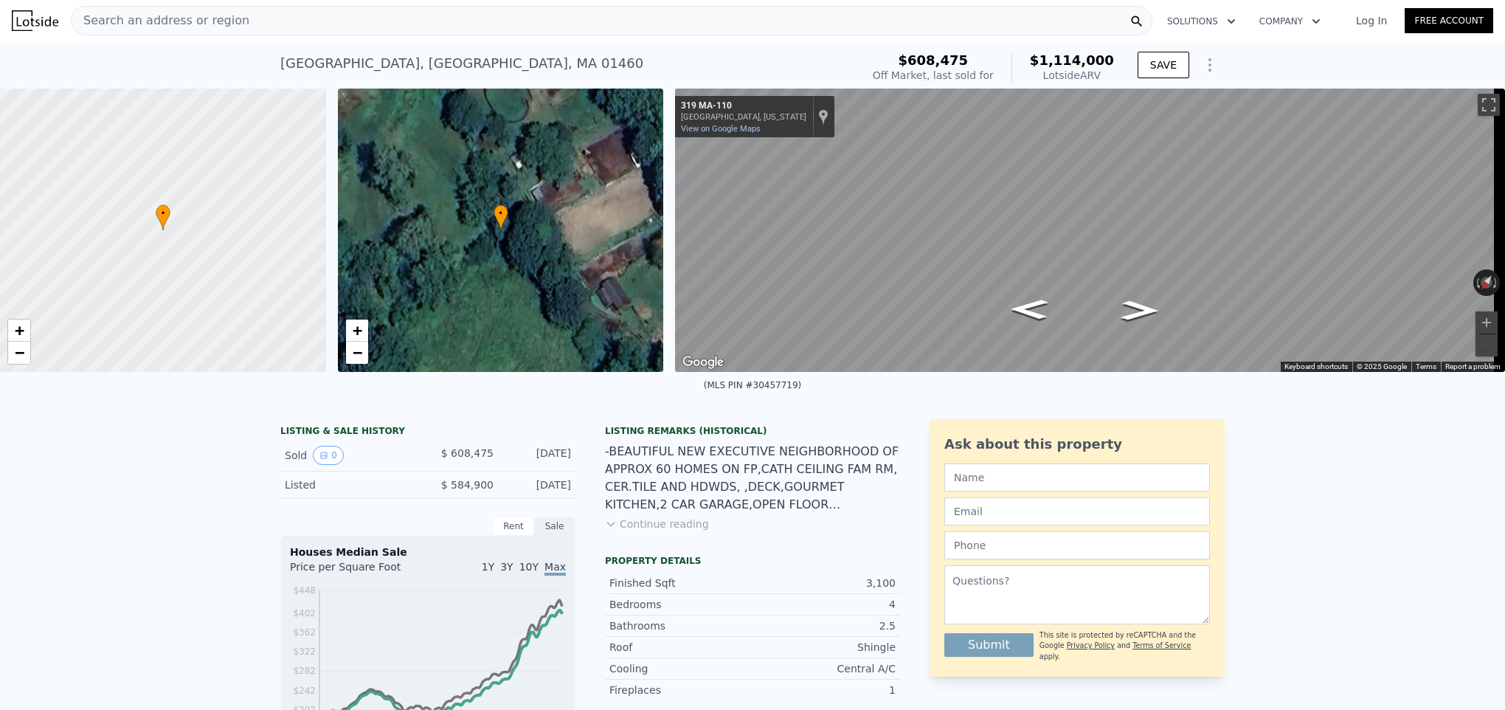
click at [855, 22] on div "Search an address or region" at bounding box center [612, 21] width 1082 height 30
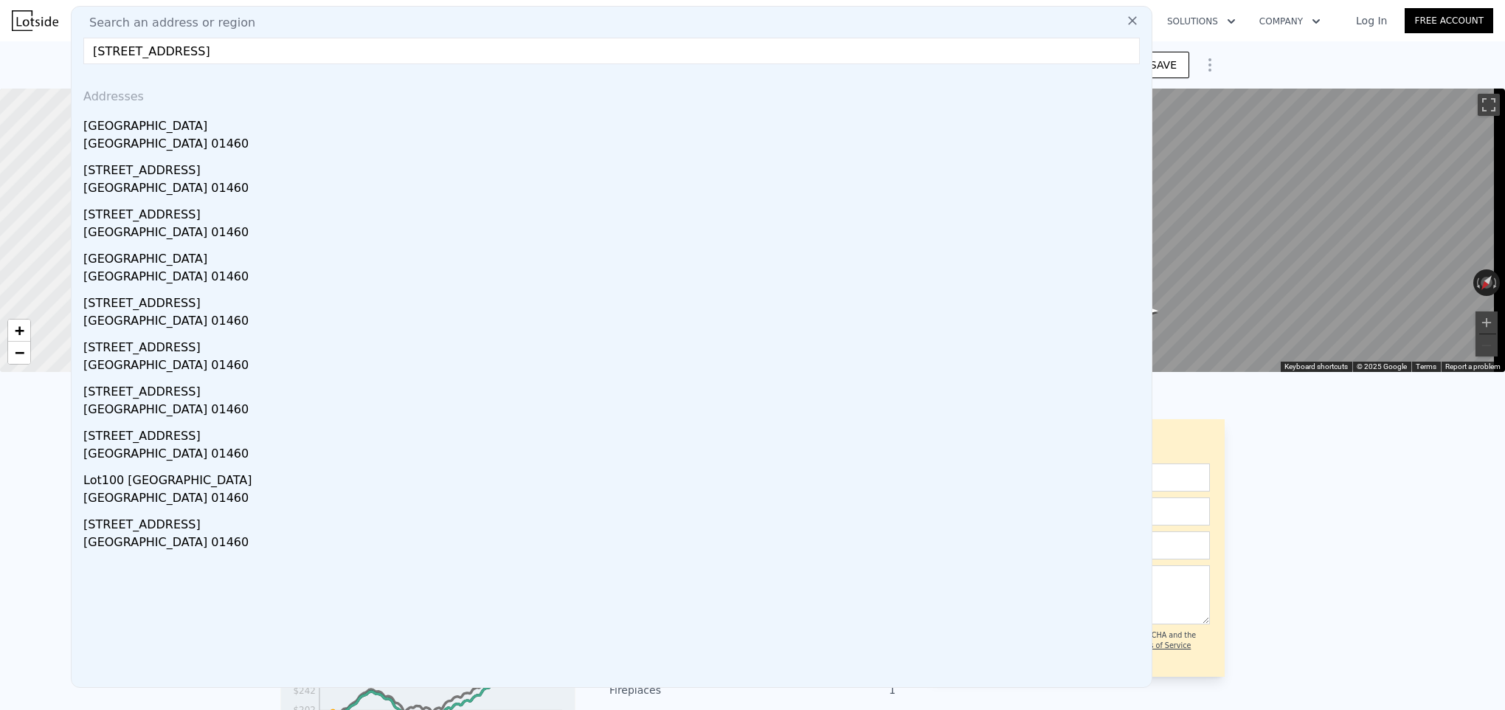
type input "27 surrey road, littleton ma"
click at [399, 49] on input "27 surrey road, littleton ma" at bounding box center [611, 51] width 1056 height 27
